Goal: Transaction & Acquisition: Purchase product/service

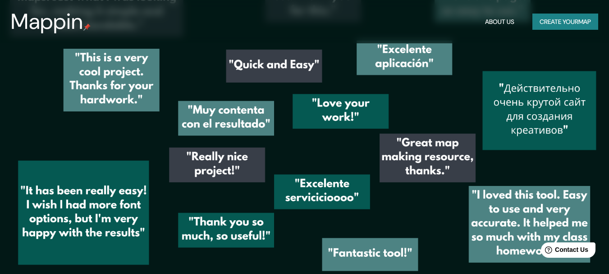
scroll to position [1214, 0]
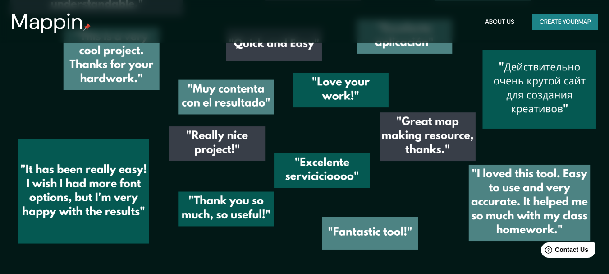
click at [556, 26] on button "Create your map" at bounding box center [565, 22] width 66 height 17
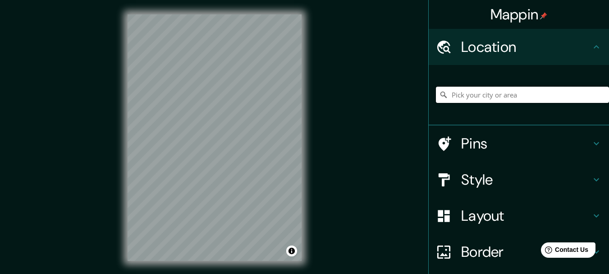
click at [465, 92] on input "Pick your city or area" at bounding box center [522, 95] width 173 height 16
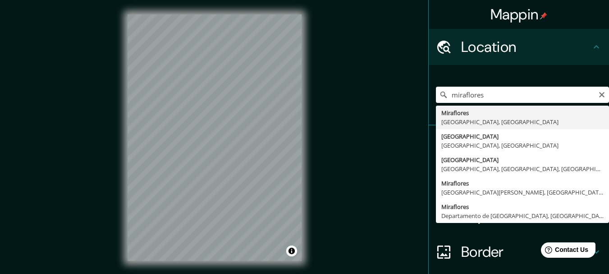
type input "[GEOGRAPHIC_DATA], [GEOGRAPHIC_DATA], [GEOGRAPHIC_DATA]"
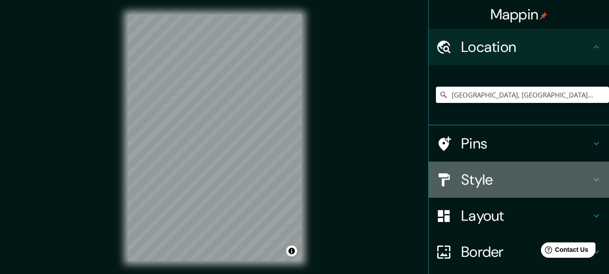
click at [484, 187] on h4 "Style" at bounding box center [526, 179] width 130 height 18
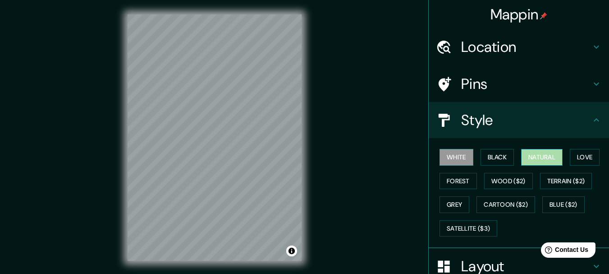
click at [531, 157] on button "Natural" at bounding box center [541, 157] width 41 height 17
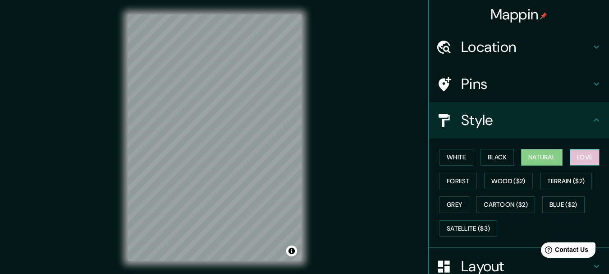
click at [581, 155] on button "Love" at bounding box center [585, 157] width 30 height 17
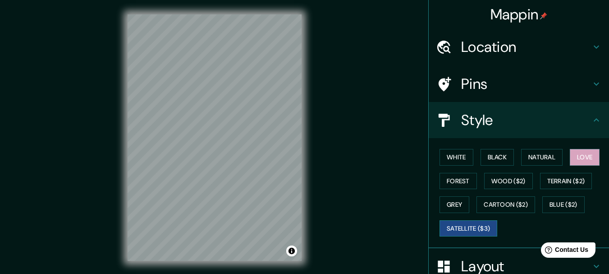
click at [453, 226] on button "Satellite ($3)" at bounding box center [469, 228] width 58 height 17
click at [547, 203] on button "Blue ($2)" at bounding box center [563, 204] width 42 height 17
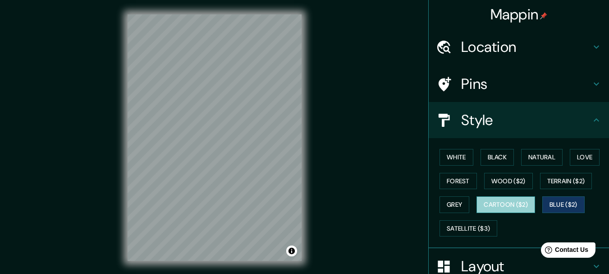
click at [497, 204] on button "Cartoon ($2)" at bounding box center [505, 204] width 59 height 17
drag, startPoint x: 575, startPoint y: 157, endPoint x: 357, endPoint y: 157, distance: 217.3
click at [574, 157] on button "Love" at bounding box center [585, 157] width 30 height 17
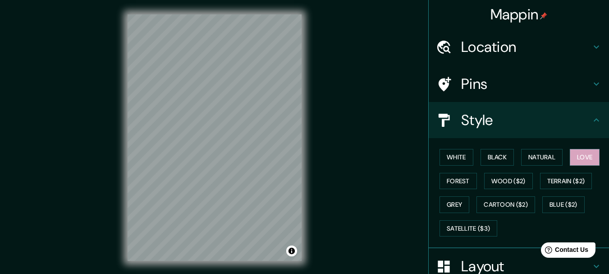
click at [593, 42] on icon at bounding box center [596, 46] width 11 height 11
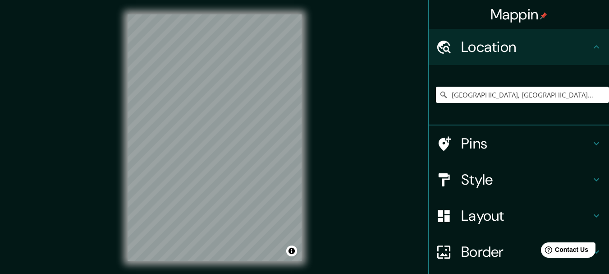
click at [593, 42] on icon at bounding box center [596, 46] width 11 height 11
click at [594, 146] on icon at bounding box center [596, 143] width 11 height 11
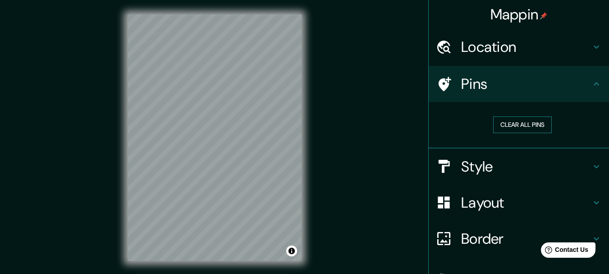
click at [516, 126] on button "Clear all pins" at bounding box center [522, 124] width 59 height 17
click at [499, 161] on h4 "Style" at bounding box center [526, 166] width 130 height 18
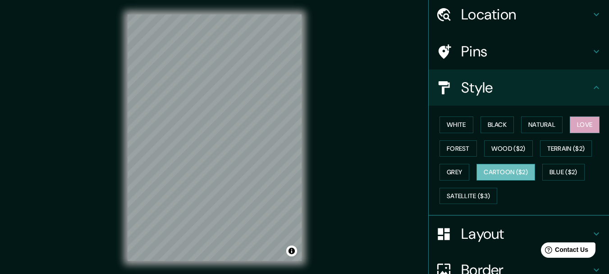
scroll to position [45, 0]
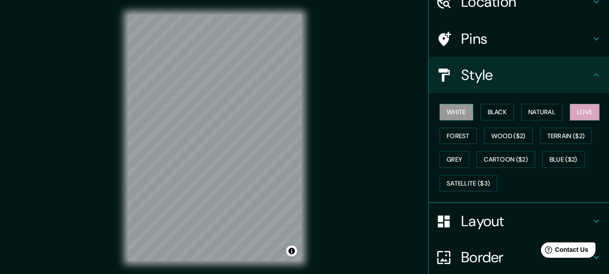
click at [456, 112] on button "White" at bounding box center [457, 112] width 34 height 17
click at [506, 114] on button "Black" at bounding box center [498, 112] width 34 height 17
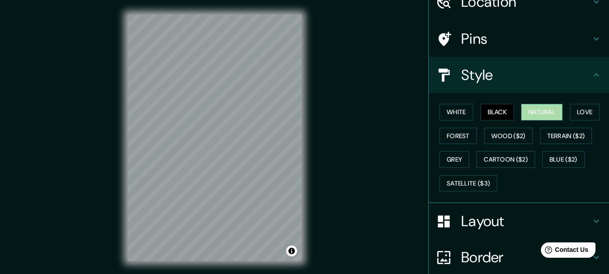
click at [529, 114] on button "Natural" at bounding box center [541, 112] width 41 height 17
drag, startPoint x: 569, startPoint y: 116, endPoint x: 529, endPoint y: 131, distance: 42.9
click at [570, 116] on button "Love" at bounding box center [585, 112] width 30 height 17
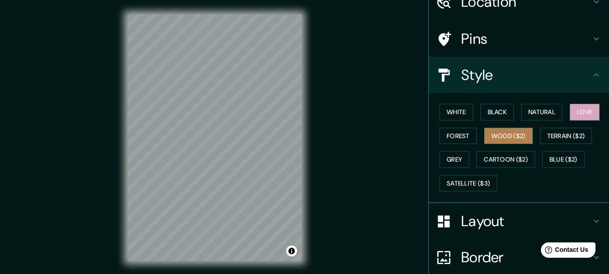
click at [505, 140] on button "Wood ($2)" at bounding box center [508, 136] width 49 height 17
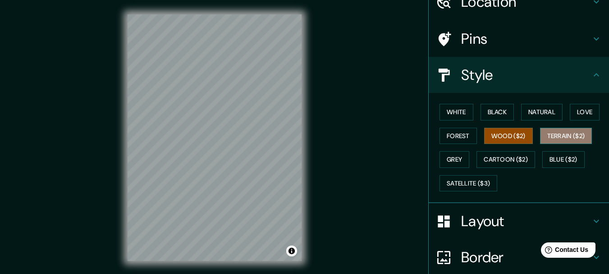
click at [567, 137] on button "Terrain ($2)" at bounding box center [566, 136] width 52 height 17
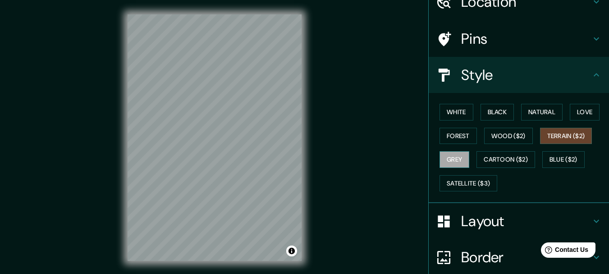
click at [449, 161] on button "Grey" at bounding box center [455, 159] width 30 height 17
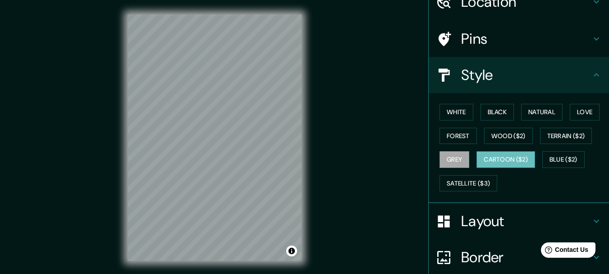
click at [523, 158] on button "Cartoon ($2)" at bounding box center [505, 159] width 59 height 17
drag, startPoint x: 577, startPoint y: 157, endPoint x: 564, endPoint y: 162, distance: 13.7
click at [577, 157] on button "Blue ($2)" at bounding box center [563, 159] width 42 height 17
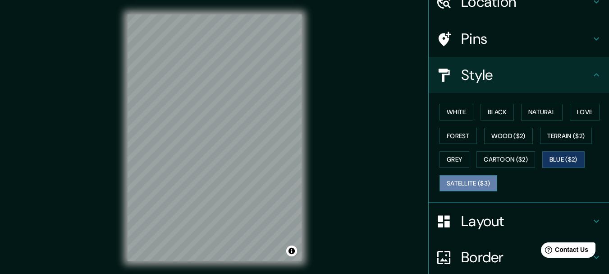
click at [467, 182] on button "Satellite ($3)" at bounding box center [469, 183] width 58 height 17
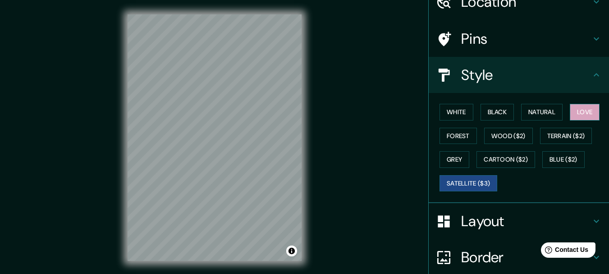
click at [575, 114] on button "Love" at bounding box center [585, 112] width 30 height 17
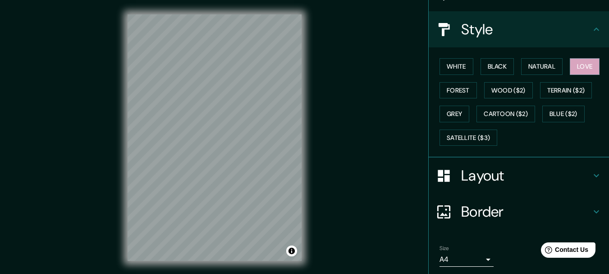
scroll to position [122, 0]
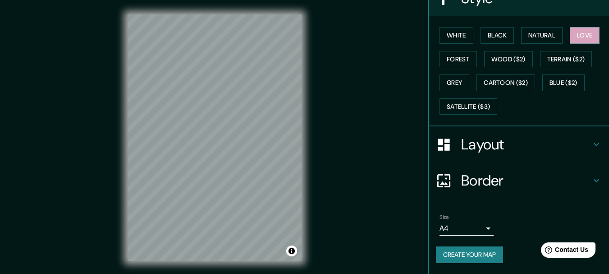
click at [534, 145] on h4 "Layout" at bounding box center [526, 144] width 130 height 18
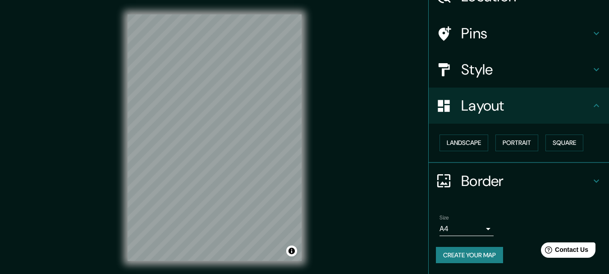
scroll to position [50, 0]
click at [463, 148] on button "Landscape" at bounding box center [464, 142] width 49 height 17
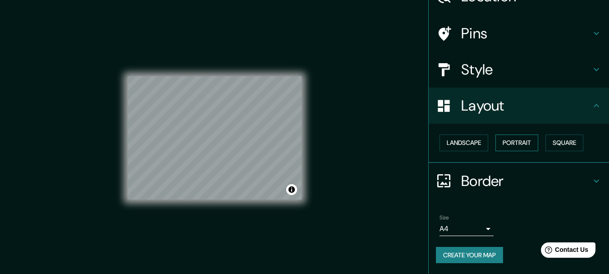
click at [522, 139] on button "Portrait" at bounding box center [516, 142] width 43 height 17
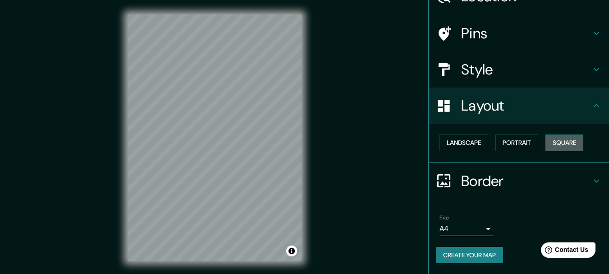
click at [552, 140] on button "Square" at bounding box center [564, 142] width 38 height 17
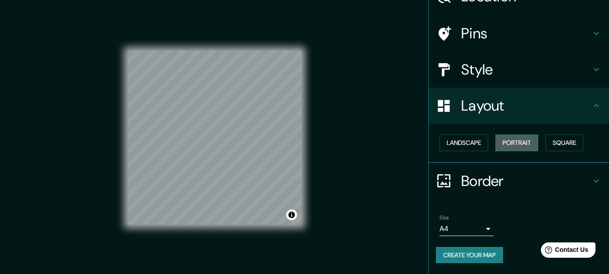
click at [506, 142] on button "Portrait" at bounding box center [516, 142] width 43 height 17
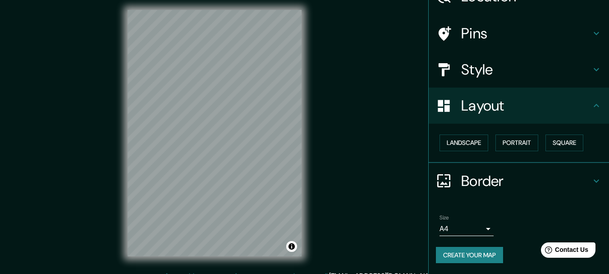
scroll to position [0, 0]
